Goal: Navigation & Orientation: Find specific page/section

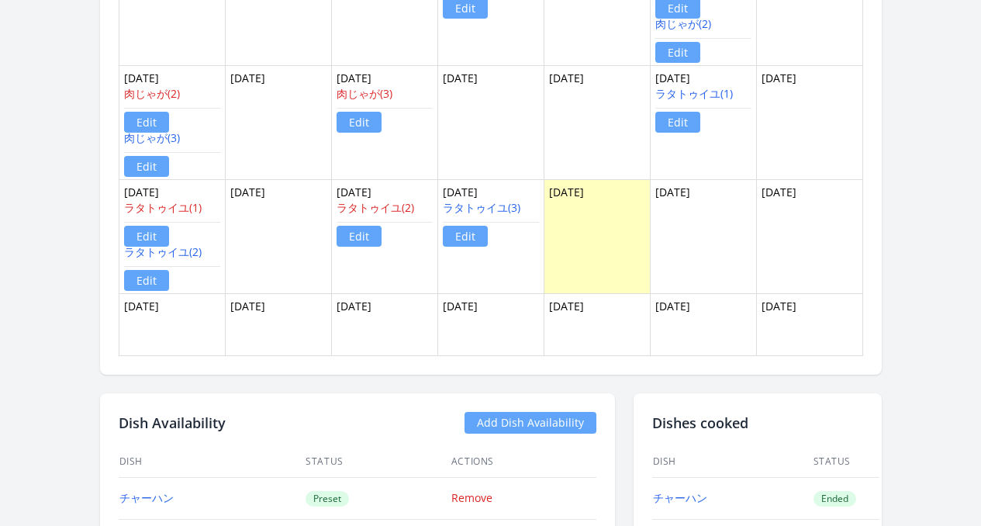
scroll to position [1162, 0]
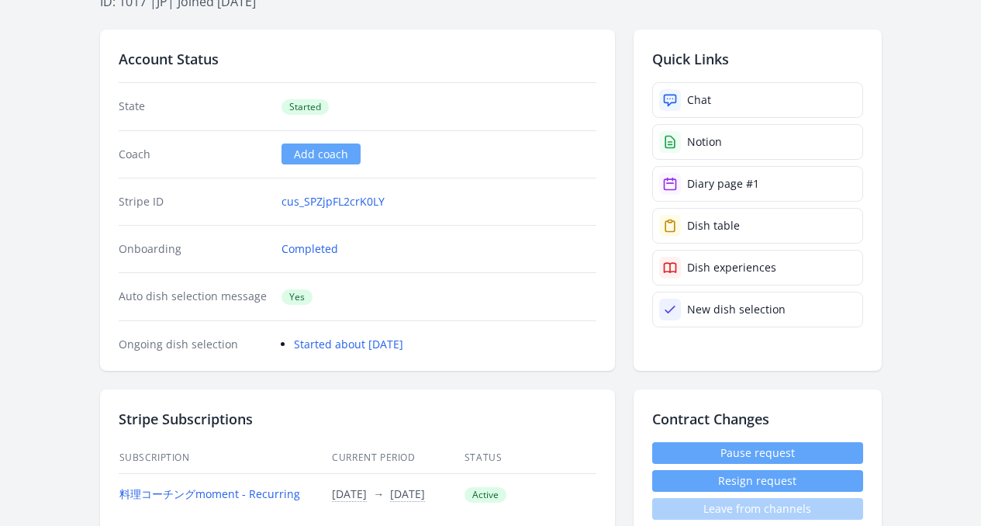
scroll to position [160, 0]
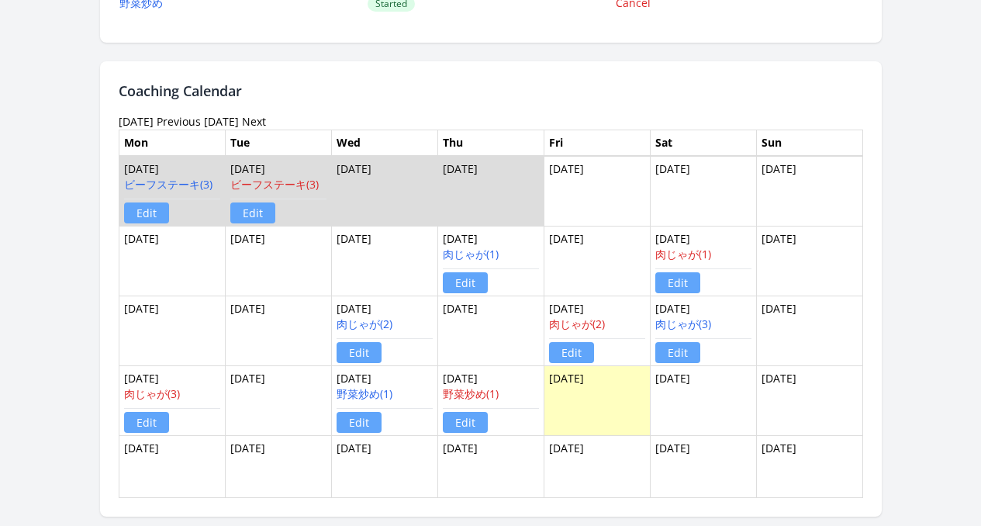
scroll to position [906, 0]
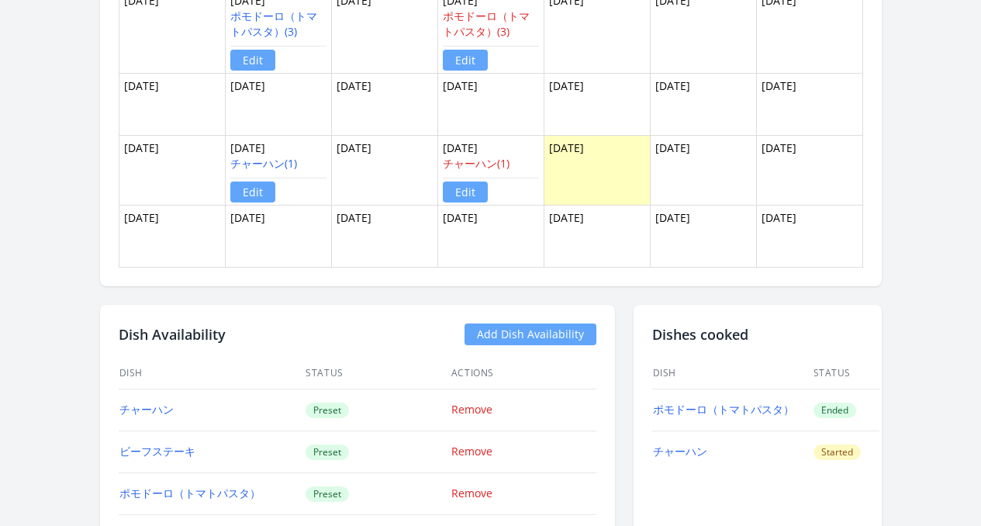
scroll to position [1103, 0]
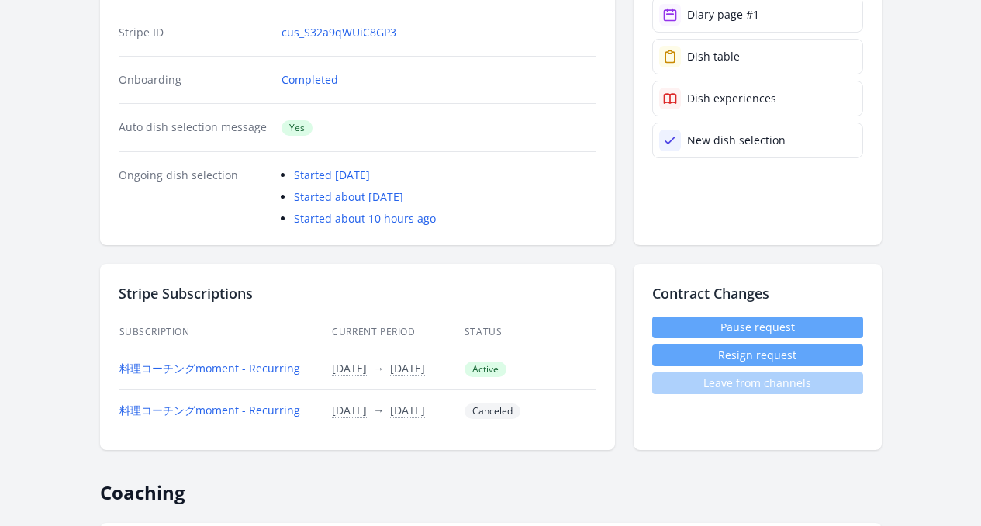
scroll to position [181, 0]
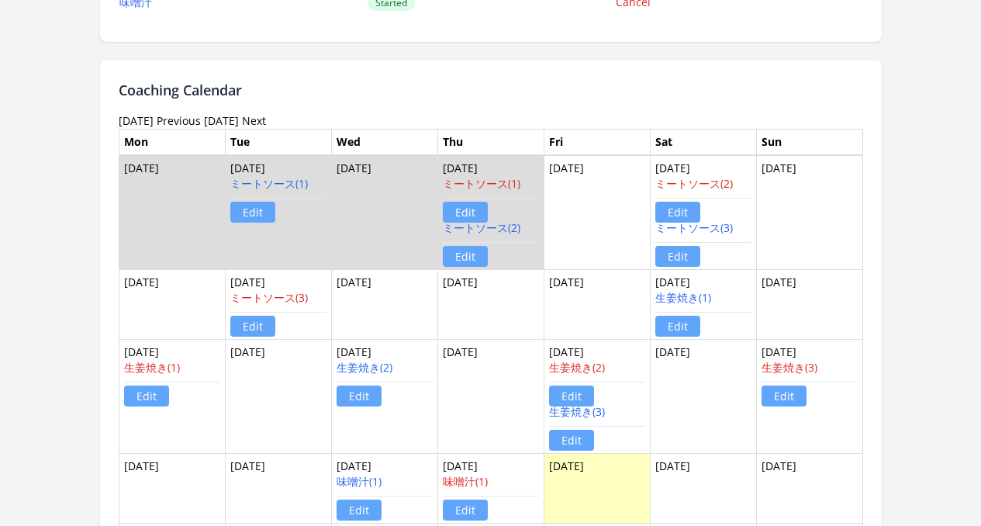
scroll to position [1125, 0]
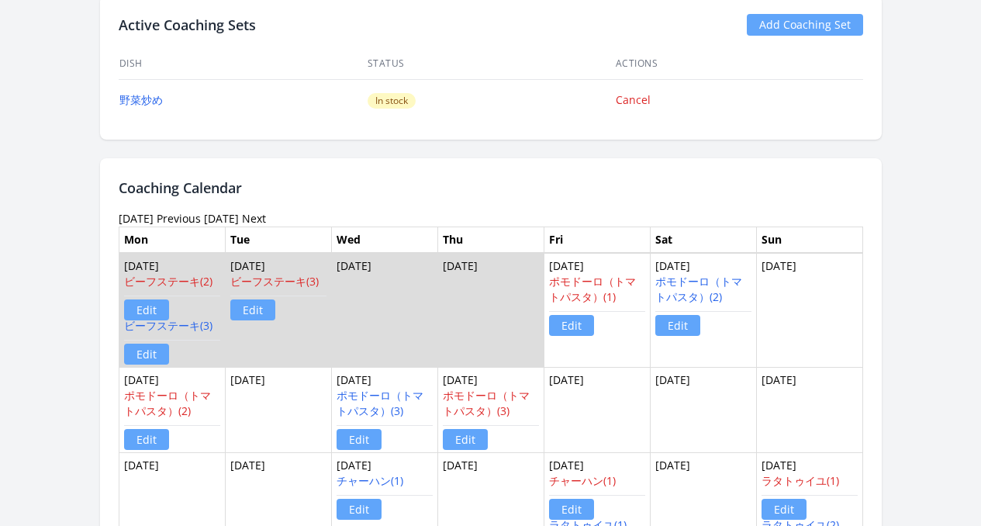
scroll to position [755, 0]
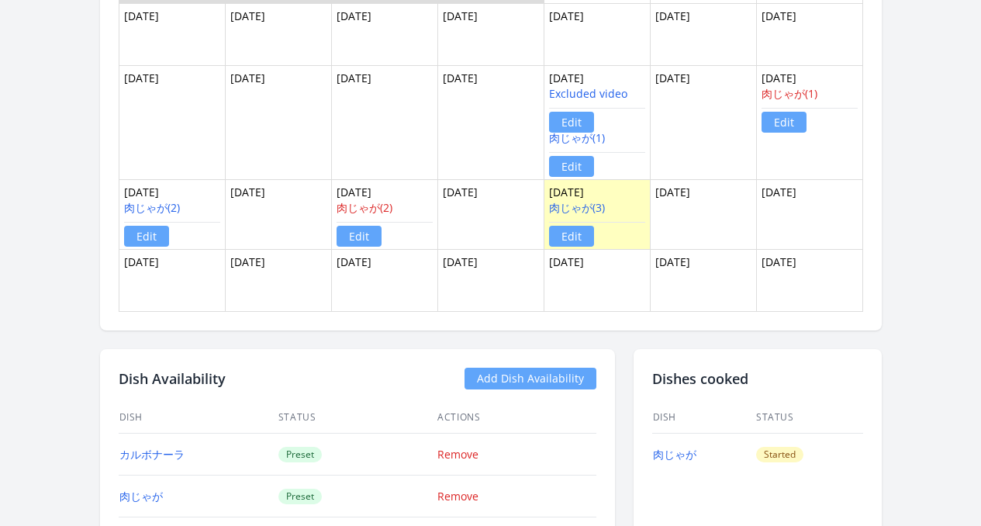
scroll to position [1182, 0]
